Goal: Check status

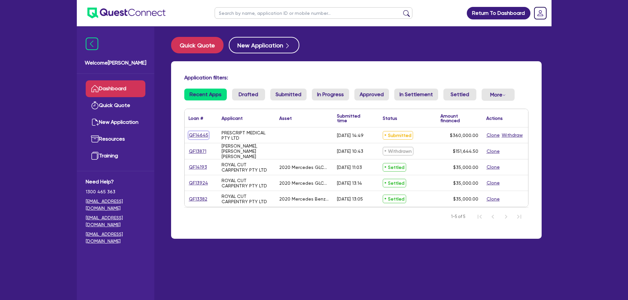
click at [201, 133] on link "QF14645" at bounding box center [199, 136] width 20 height 8
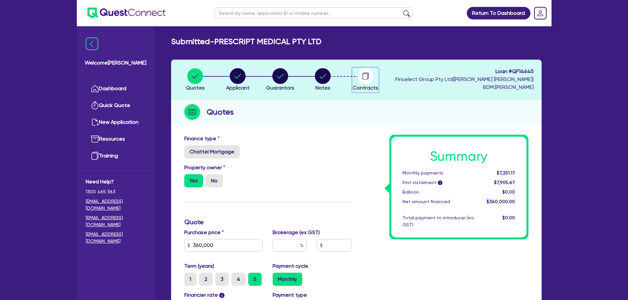
click at [364, 79] on icon "button" at bounding box center [364, 77] width 5 height 6
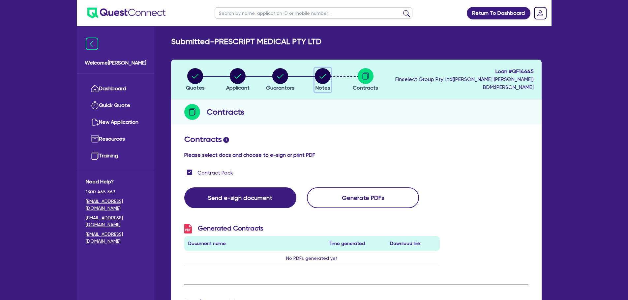
click at [322, 76] on circle "button" at bounding box center [323, 76] width 16 height 16
select select "Other"
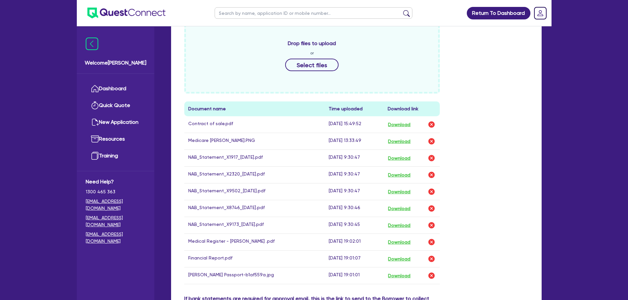
scroll to position [297, 0]
